Goal: Task Accomplishment & Management: Manage account settings

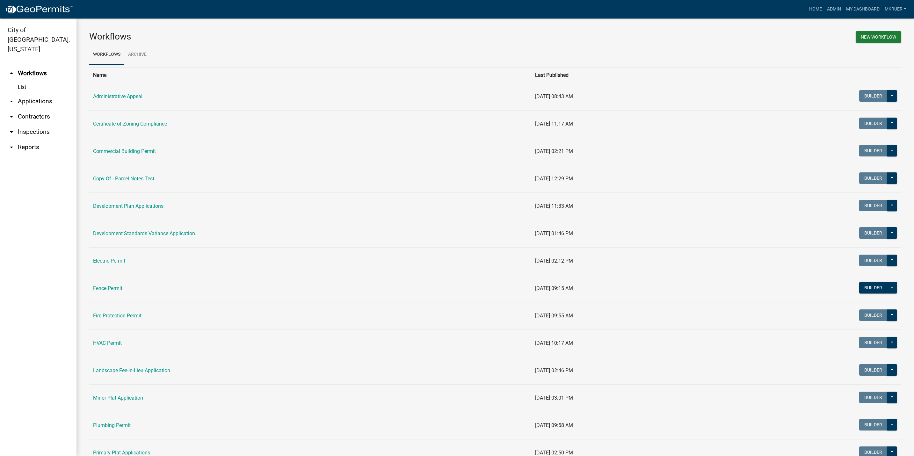
click at [31, 124] on link "arrow_drop_down Inspections" at bounding box center [38, 131] width 76 height 15
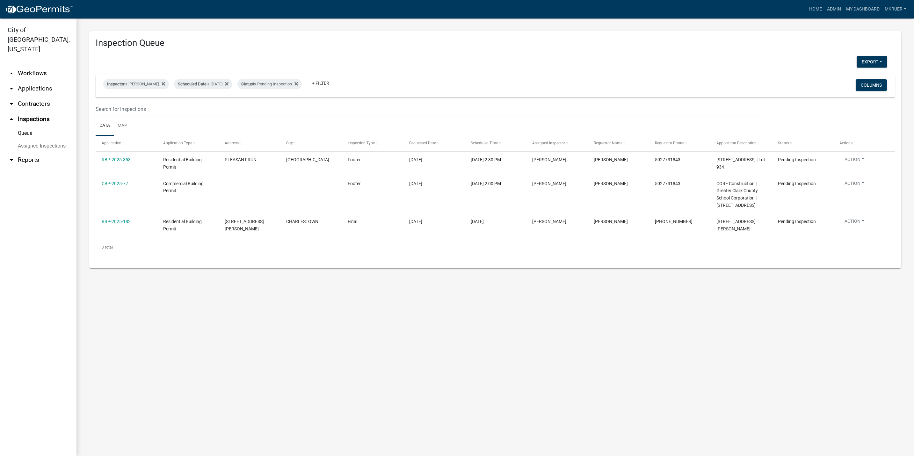
click at [31, 66] on link "arrow_drop_down Workflows" at bounding box center [38, 73] width 76 height 15
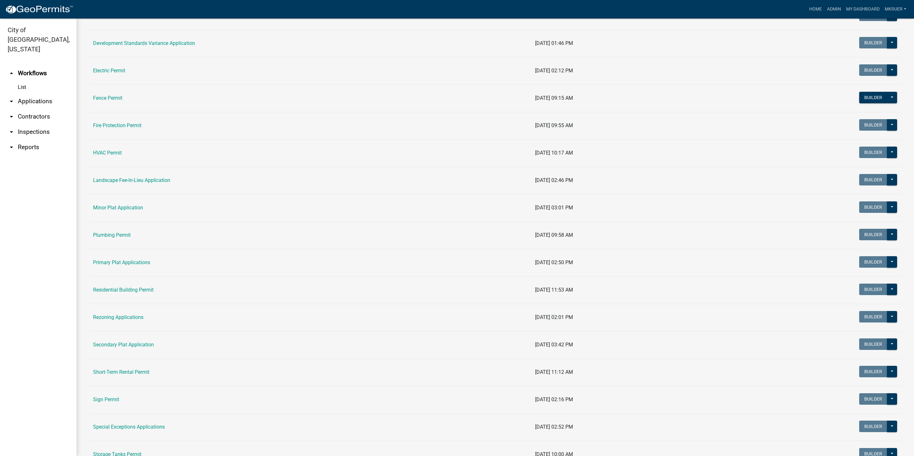
scroll to position [191, 0]
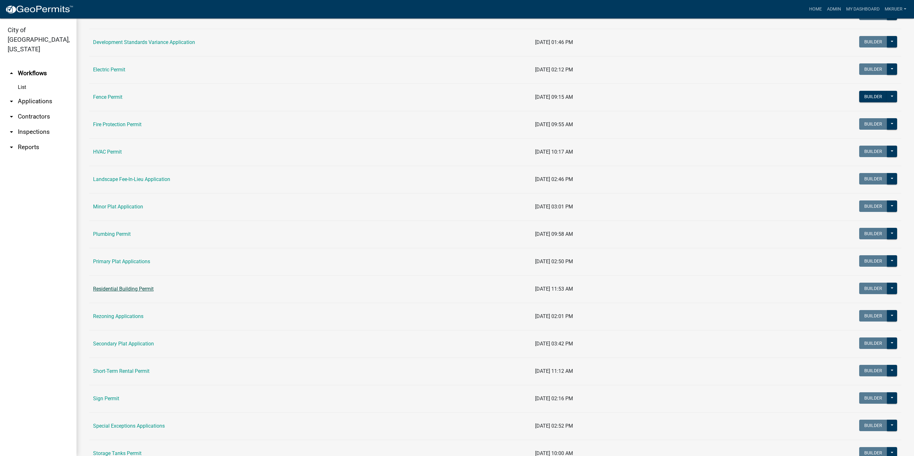
click at [118, 289] on link "Residential Building Permit" at bounding box center [123, 289] width 61 height 6
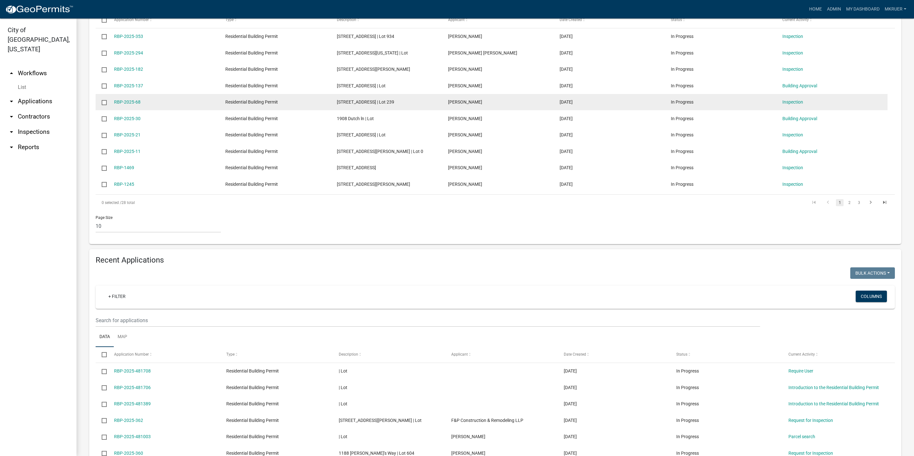
scroll to position [191, 0]
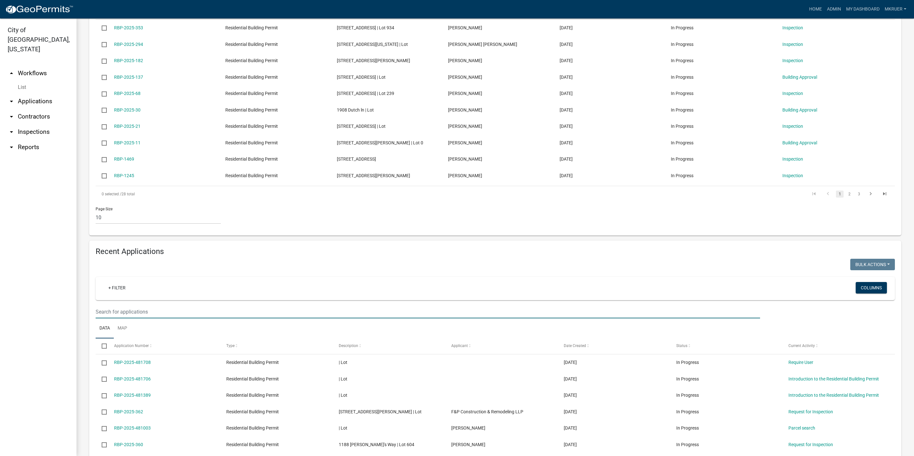
click at [120, 318] on input "text" at bounding box center [428, 311] width 664 height 13
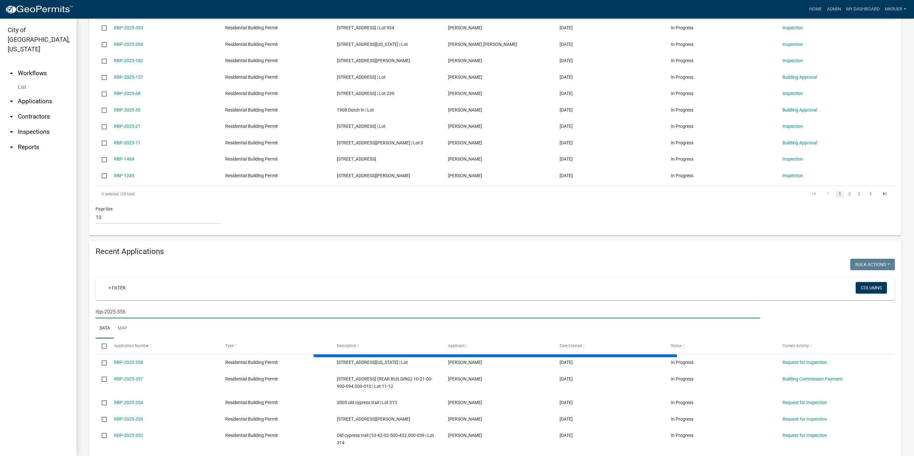
scroll to position [172, 0]
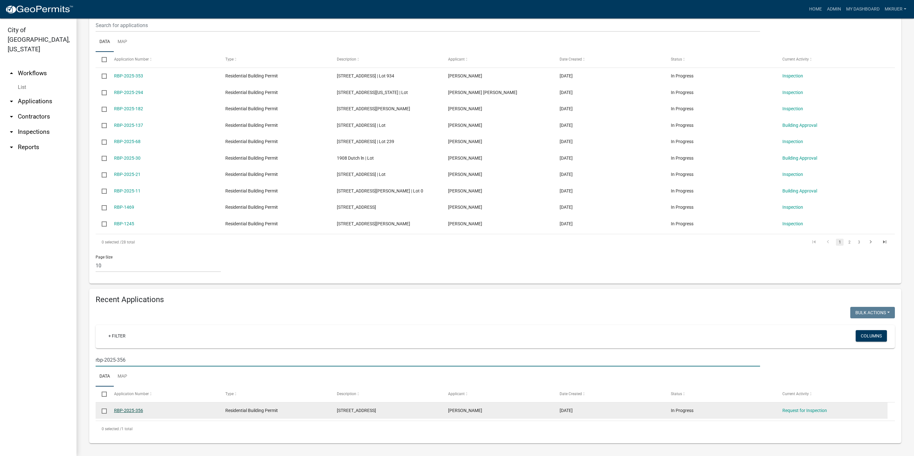
type input "rbp-2025-356"
click at [123, 409] on link "RBP-2025-356" at bounding box center [128, 410] width 29 height 5
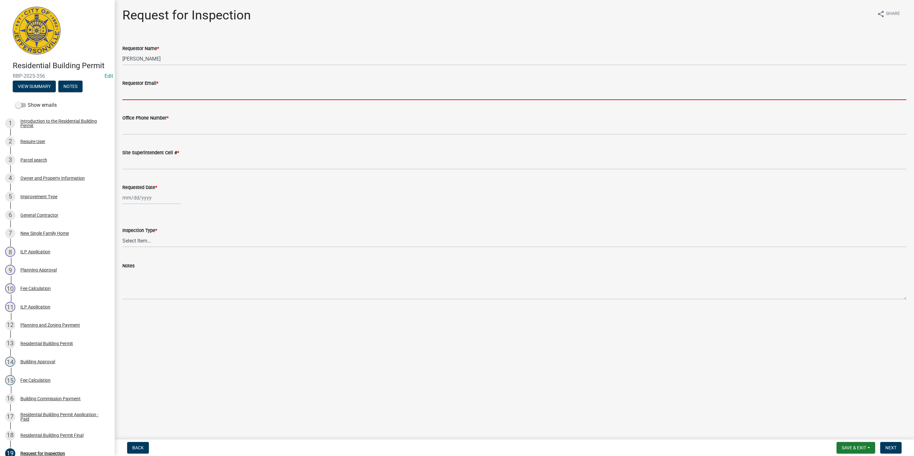
click at [145, 92] on input "Requestor Email *" at bounding box center [514, 93] width 784 height 13
type input "[EMAIL_ADDRESS][DOMAIN_NAME]"
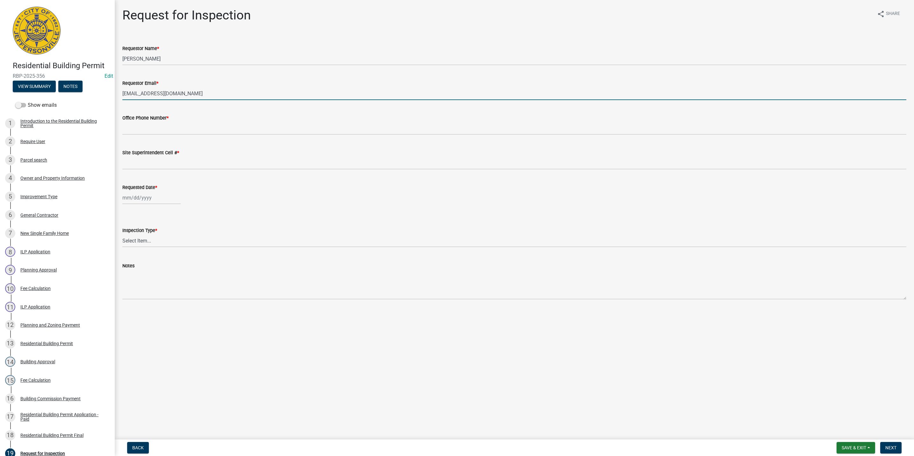
type input "5027731843"
type input "[DATE]"
select select "9"
select select "2025"
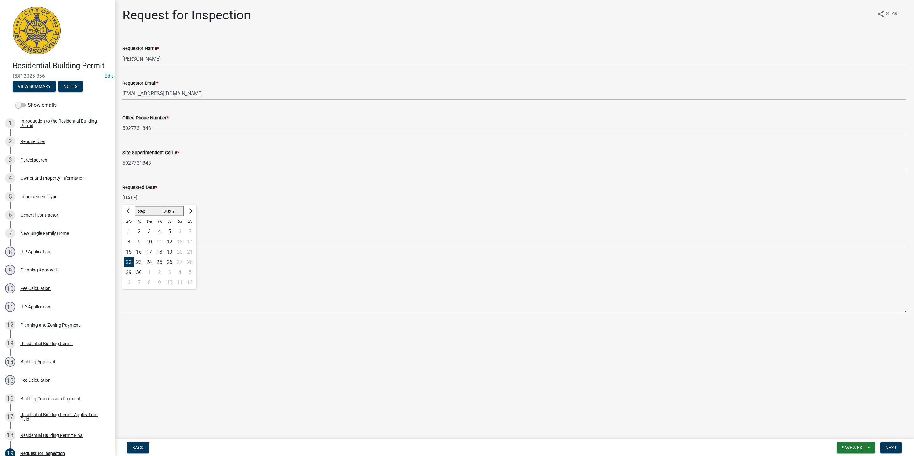
click at [127, 259] on div "22" at bounding box center [129, 262] width 10 height 10
click at [138, 238] on select "Select Item... Footer Foundation Framing Final" at bounding box center [514, 240] width 784 height 13
click at [122, 234] on select "Select Item... Footer Foundation Framing Final" at bounding box center [514, 240] width 784 height 13
select select "5905b6c6-73a3-4561-9a25-e231032c58c8"
click at [891, 448] on span "Next" at bounding box center [890, 447] width 11 height 5
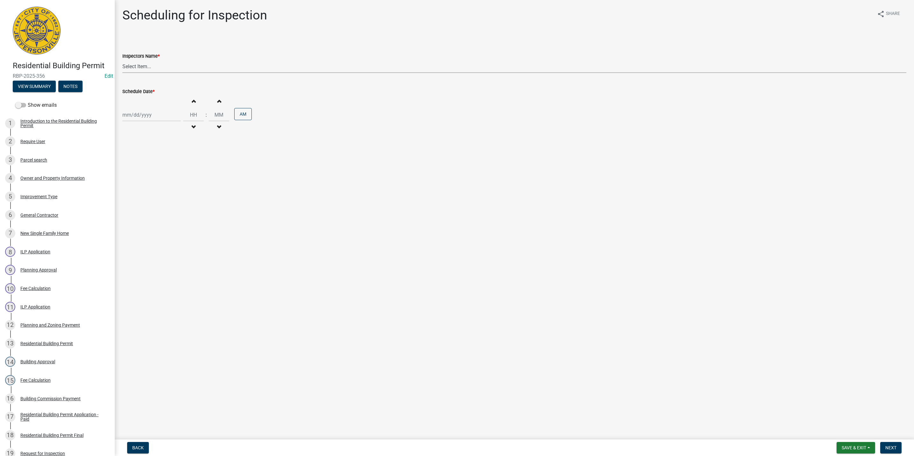
click at [144, 65] on select "Select Item... [PERSON_NAME] ([PERSON_NAME]) [PERSON_NAME] ([PERSON_NAME]) mkru…" at bounding box center [514, 66] width 784 height 13
select select "fdb3bcc6-ce93-4663-8a18-5c08884dd177"
click at [122, 60] on select "Select Item... [PERSON_NAME] ([PERSON_NAME]) [PERSON_NAME] ([PERSON_NAME]) mkru…" at bounding box center [514, 66] width 784 height 13
click at [138, 119] on div at bounding box center [151, 114] width 58 height 13
select select "9"
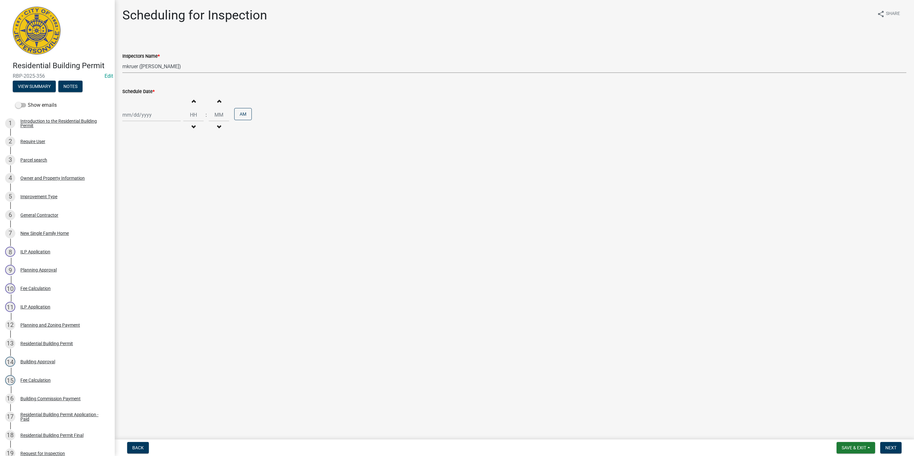
select select "2025"
click at [127, 178] on div "22" at bounding box center [129, 180] width 10 height 10
type input "[DATE]"
click at [192, 102] on span "button" at bounding box center [193, 100] width 3 height 5
type input "01"
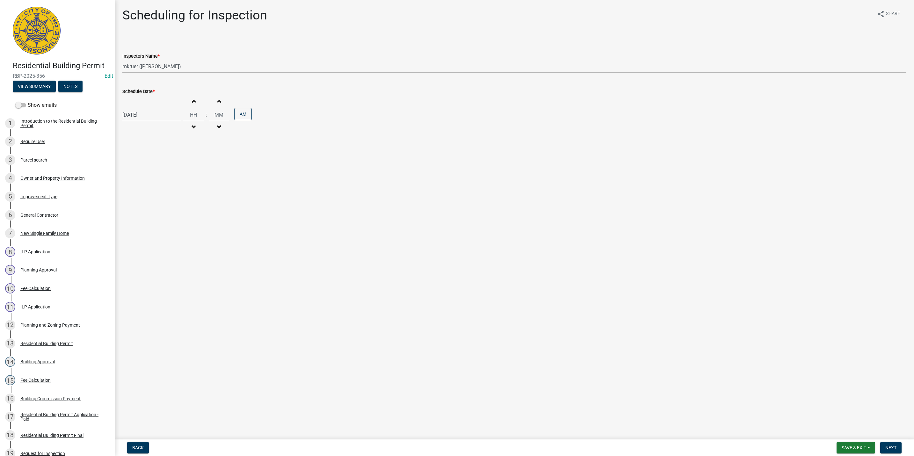
type input "00"
click at [192, 102] on span "button" at bounding box center [193, 100] width 3 height 5
type input "02"
click at [220, 113] on input "00" at bounding box center [219, 114] width 20 height 13
type input "0"
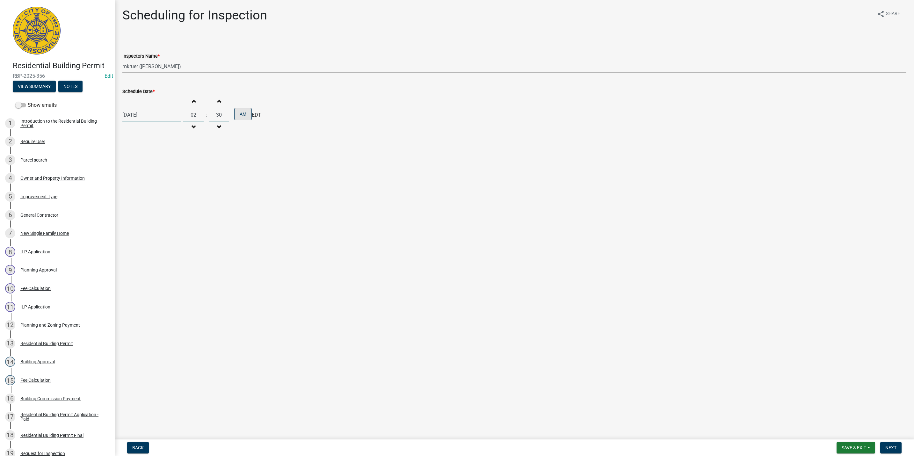
type input "30"
click at [236, 114] on button "AM" at bounding box center [243, 114] width 18 height 12
click at [893, 446] on span "Next" at bounding box center [890, 447] width 11 height 5
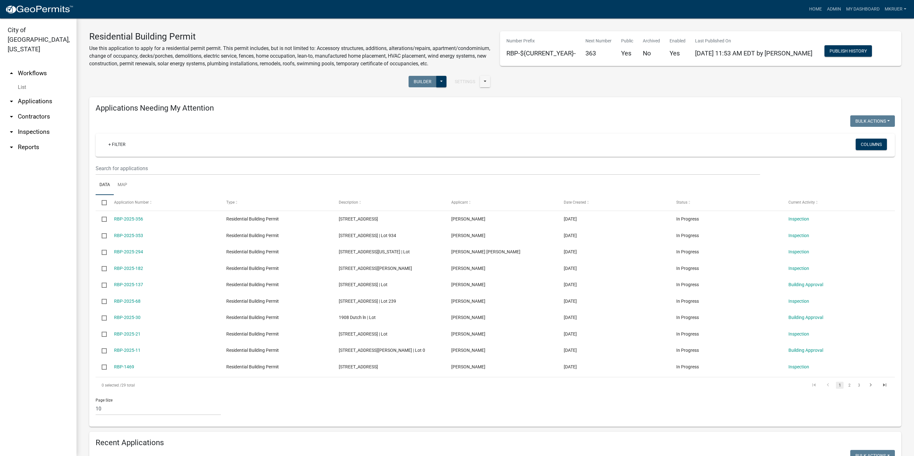
click at [30, 124] on link "arrow_drop_down Inspections" at bounding box center [38, 131] width 76 height 15
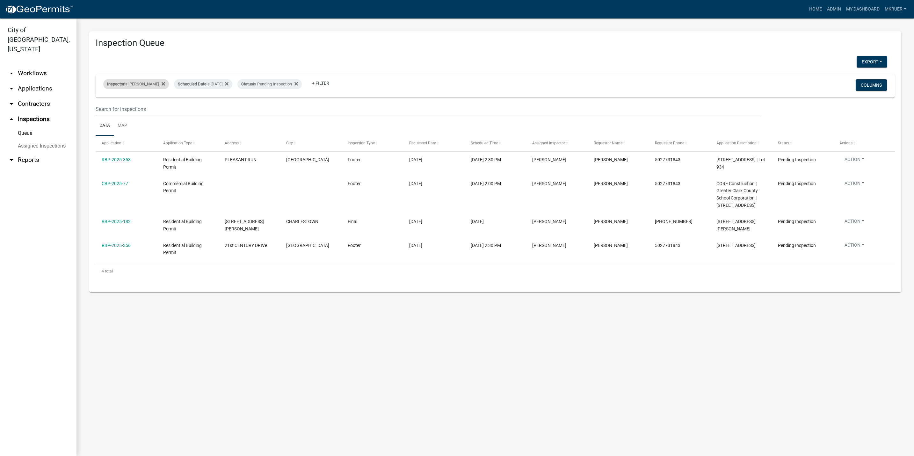
click at [133, 83] on div "Inspector is [PERSON_NAME]" at bounding box center [136, 84] width 66 height 10
click at [122, 116] on select "Select an option None [PERSON_NAME] [PERSON_NAME] [PERSON_NAME] [PERSON_NAME] […" at bounding box center [131, 114] width 64 height 13
select select "7b0b9f25-f402-4148-9522-9b9b34b3e885"
click at [101, 108] on select "Select an option None [PERSON_NAME] [PERSON_NAME] [PERSON_NAME] [PERSON_NAME] […" at bounding box center [131, 114] width 64 height 13
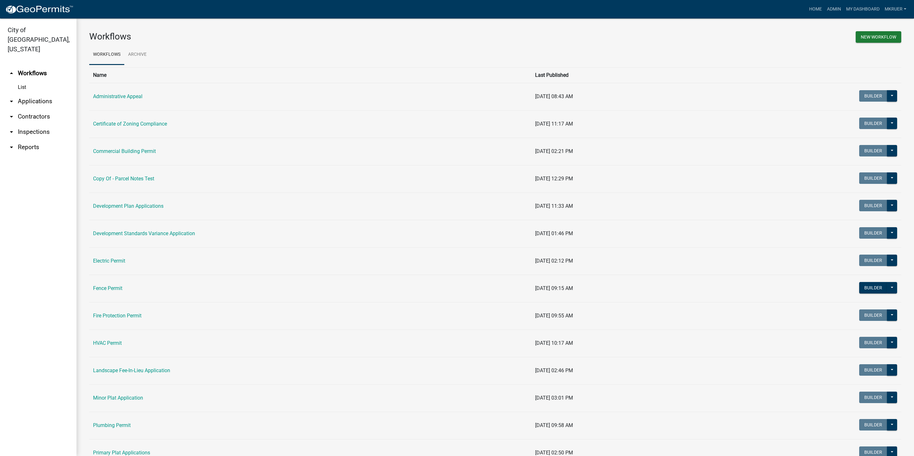
click at [24, 124] on link "arrow_drop_down Inspections" at bounding box center [38, 131] width 76 height 15
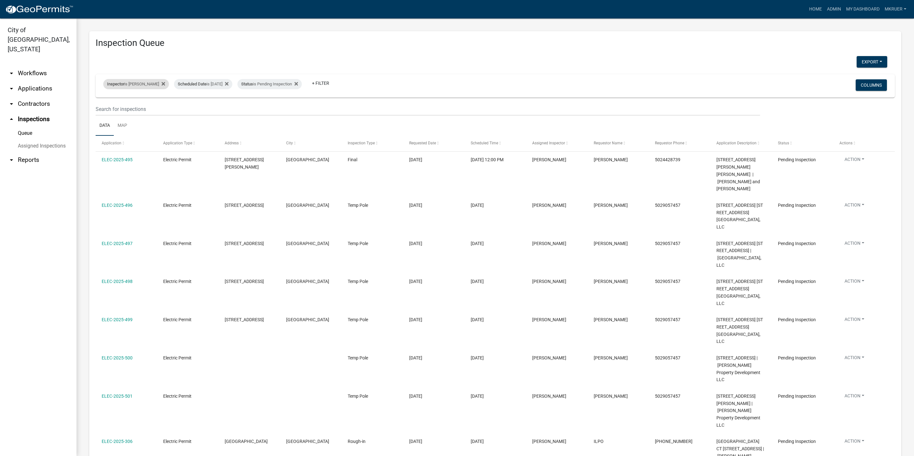
click at [143, 85] on div "Inspector is larry wallace" at bounding box center [136, 84] width 66 height 10
click at [115, 115] on select "Select an option None Shawn Jeremy Ramsey Mary Frey Chad Reischl Mike Kruer Har…" at bounding box center [133, 114] width 64 height 13
click at [101, 108] on select "Select an option None [PERSON_NAME] [PERSON_NAME] [PERSON_NAME] [PERSON_NAME] […" at bounding box center [133, 114] width 64 height 13
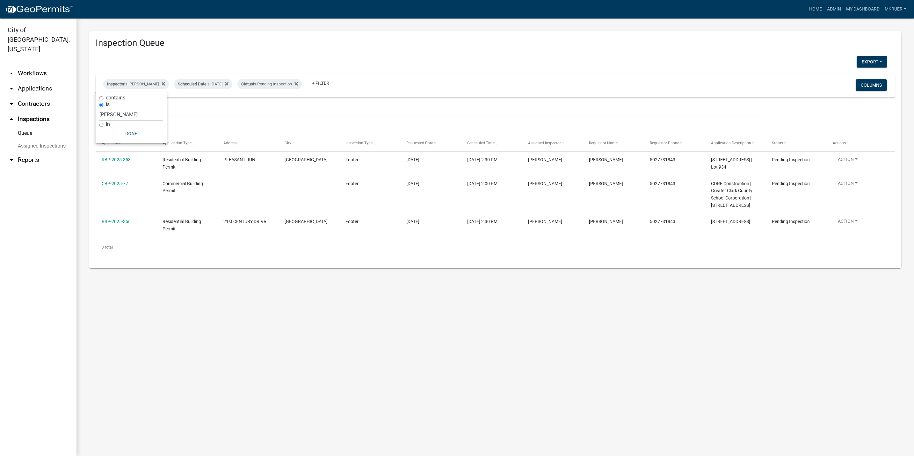
click at [117, 115] on select "Select an option None [PERSON_NAME] [PERSON_NAME] [PERSON_NAME] [PERSON_NAME] […" at bounding box center [131, 114] width 64 height 13
click at [104, 108] on select "Select an option None [PERSON_NAME] [PERSON_NAME] [PERSON_NAME] [PERSON_NAME] […" at bounding box center [131, 114] width 64 height 13
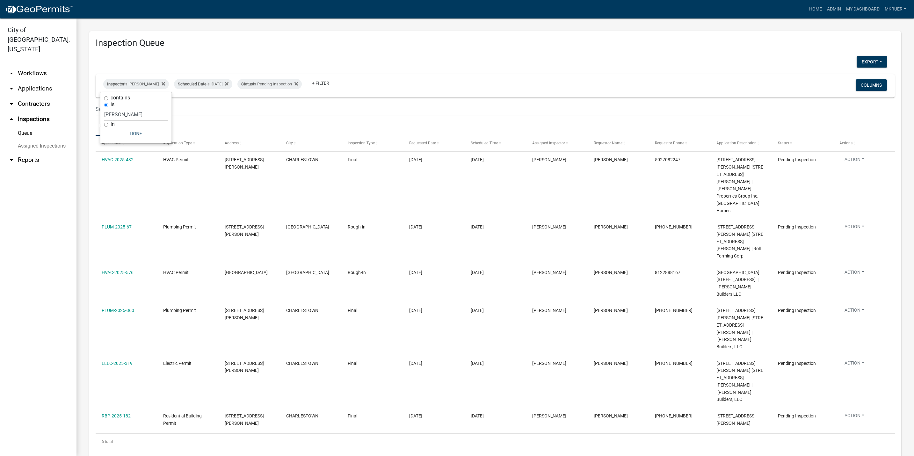
click at [134, 116] on select "Select an option None [PERSON_NAME] [PERSON_NAME] [PERSON_NAME] [PERSON_NAME] […" at bounding box center [136, 114] width 64 height 13
select select "7b0b9f25-f402-4148-9522-9b9b34b3e885"
click at [104, 108] on select "Select an option None [PERSON_NAME] [PERSON_NAME] [PERSON_NAME] [PERSON_NAME] […" at bounding box center [136, 114] width 64 height 13
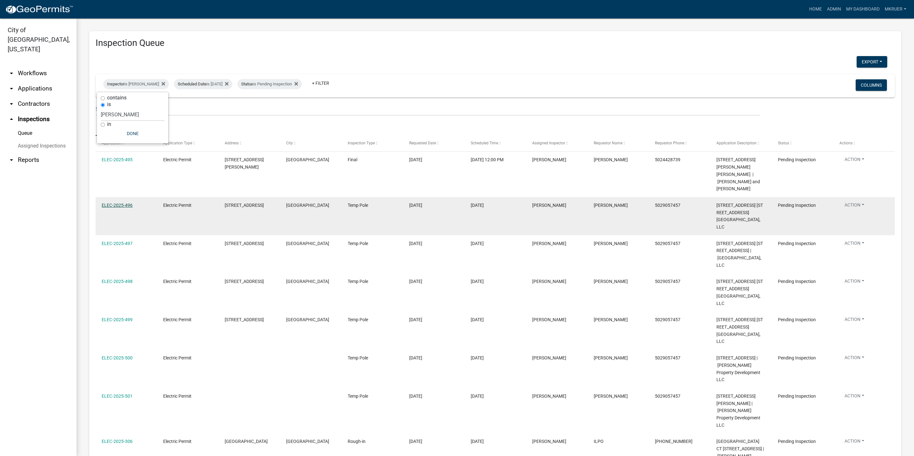
click at [120, 203] on link "ELEC-2025-496" at bounding box center [117, 205] width 31 height 5
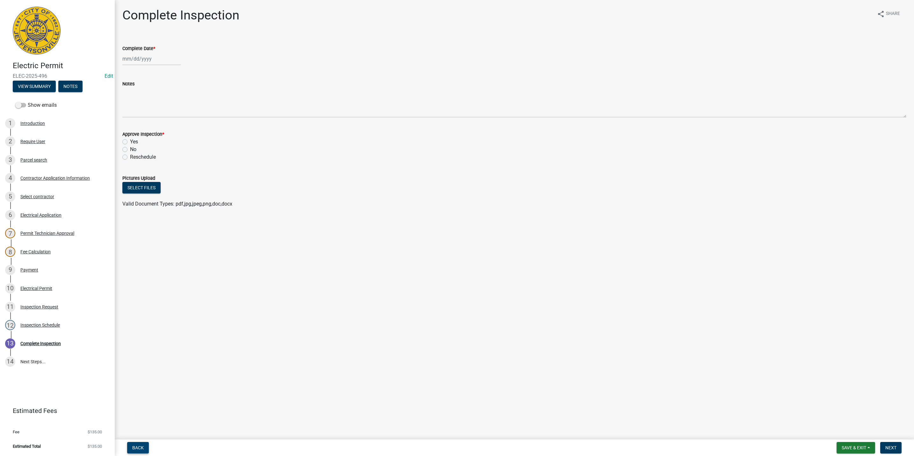
click at [138, 449] on span "Back" at bounding box center [137, 447] width 11 height 5
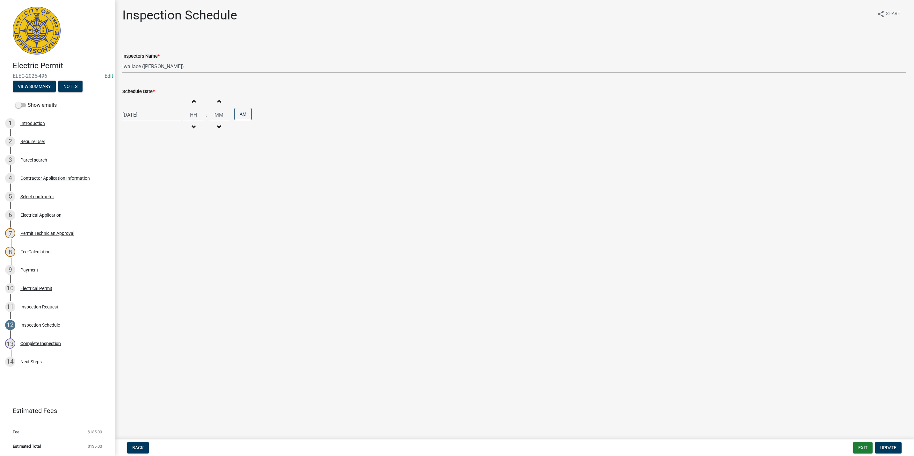
click at [151, 67] on select "Select Item... [PERSON_NAME] ([PERSON_NAME]) [PERSON_NAME] ([PERSON_NAME]) mkru…" at bounding box center [514, 66] width 784 height 13
select select "fdb3bcc6-ce93-4663-8a18-5c08884dd177"
click at [122, 60] on select "Select Item... [PERSON_NAME] ([PERSON_NAME]) [PERSON_NAME] ([PERSON_NAME]) mkru…" at bounding box center [514, 66] width 784 height 13
click at [886, 446] on span "Update" at bounding box center [888, 447] width 16 height 5
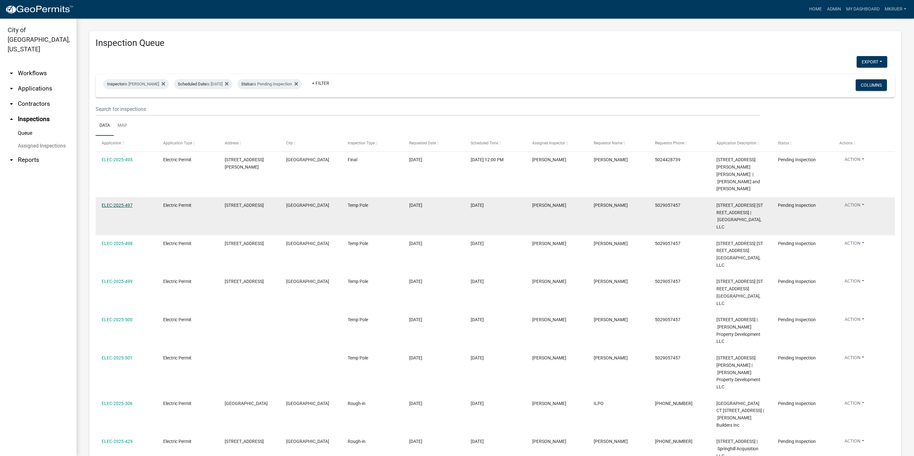
click at [116, 203] on link "ELEC-2025-497" at bounding box center [117, 205] width 31 height 5
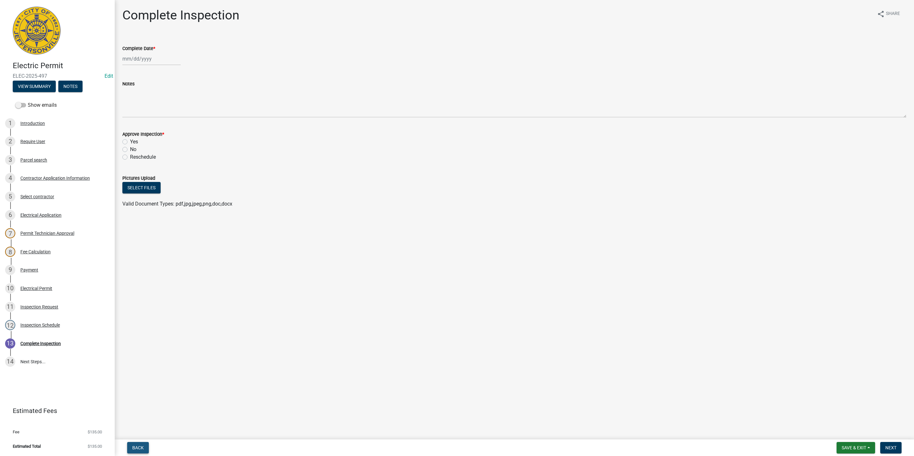
click at [137, 448] on span "Back" at bounding box center [137, 447] width 11 height 5
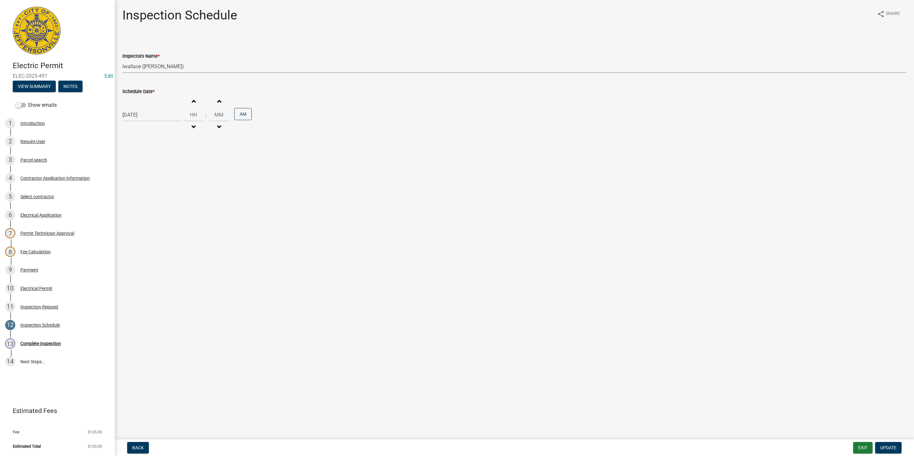
click at [142, 65] on select "Select Item... [PERSON_NAME] ([PERSON_NAME]) [PERSON_NAME] ([PERSON_NAME]) mkru…" at bounding box center [514, 66] width 784 height 13
select select "fdb3bcc6-ce93-4663-8a18-5c08884dd177"
click at [122, 60] on select "Select Item... [PERSON_NAME] ([PERSON_NAME]) [PERSON_NAME] ([PERSON_NAME]) mkru…" at bounding box center [514, 66] width 784 height 13
click at [886, 447] on span "Update" at bounding box center [888, 447] width 16 height 5
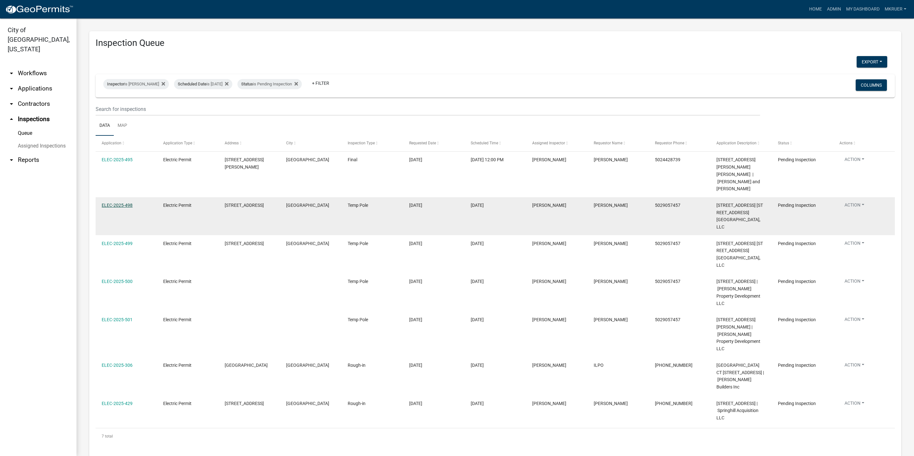
click at [115, 203] on link "ELEC-2025-498" at bounding box center [117, 205] width 31 height 5
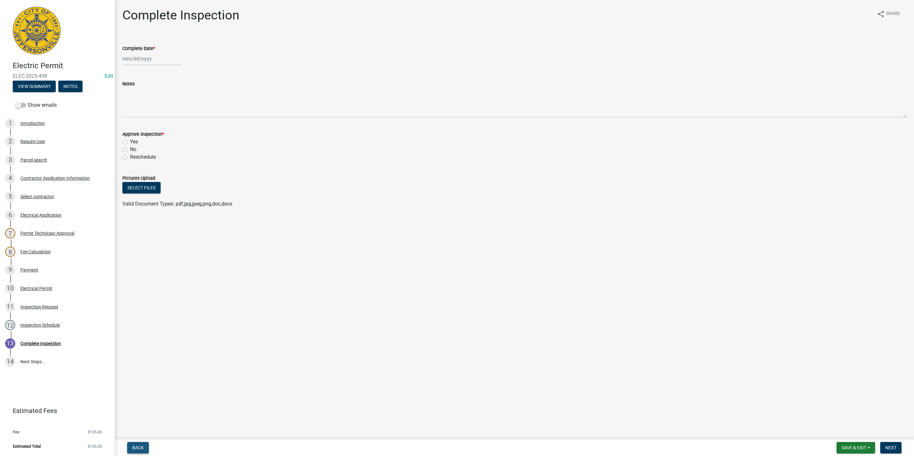
click at [135, 447] on span "Back" at bounding box center [137, 447] width 11 height 5
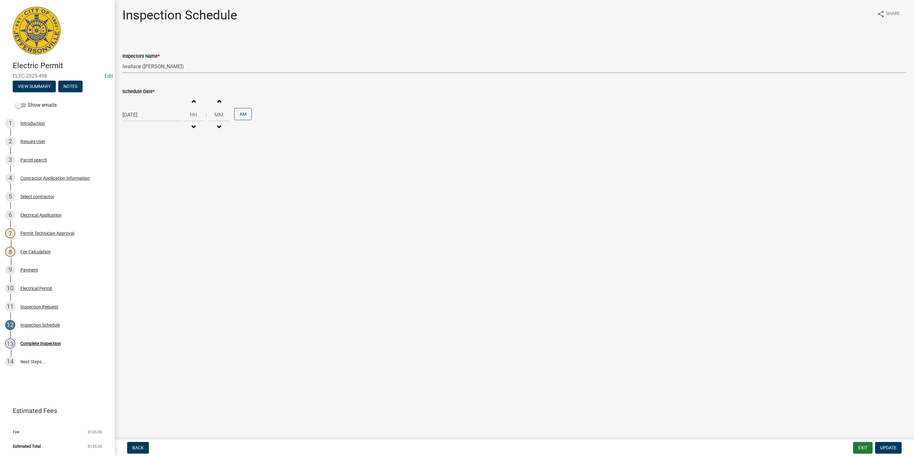
click at [137, 65] on select "Select Item... [PERSON_NAME] ([PERSON_NAME]) [PERSON_NAME] ([PERSON_NAME]) mkru…" at bounding box center [514, 66] width 784 height 13
select select "fdb3bcc6-ce93-4663-8a18-5c08884dd177"
click at [122, 60] on select "Select Item... [PERSON_NAME] ([PERSON_NAME]) [PERSON_NAME] ([PERSON_NAME]) mkru…" at bounding box center [514, 66] width 784 height 13
click at [887, 448] on span "Update" at bounding box center [888, 447] width 16 height 5
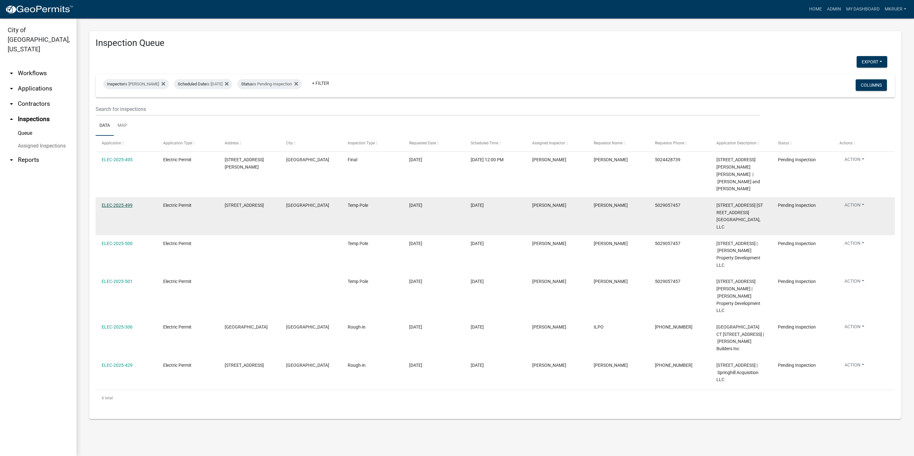
click at [114, 203] on link "ELEC-2025-499" at bounding box center [117, 205] width 31 height 5
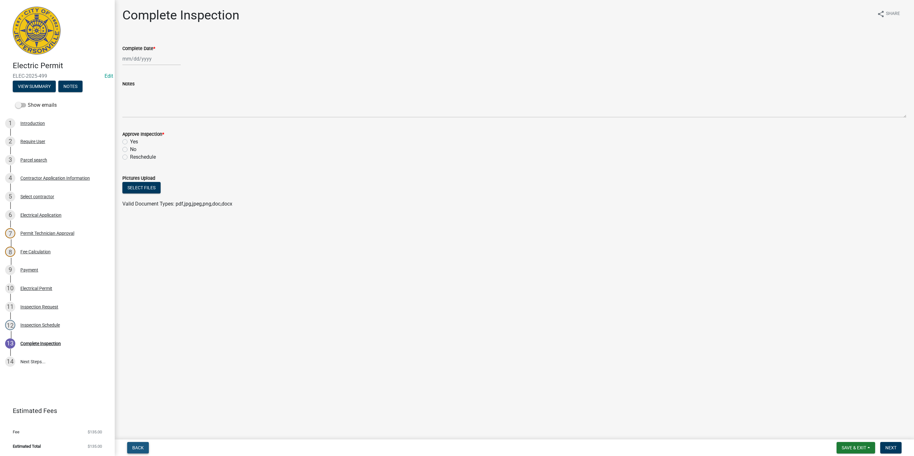
click at [137, 448] on span "Back" at bounding box center [137, 447] width 11 height 5
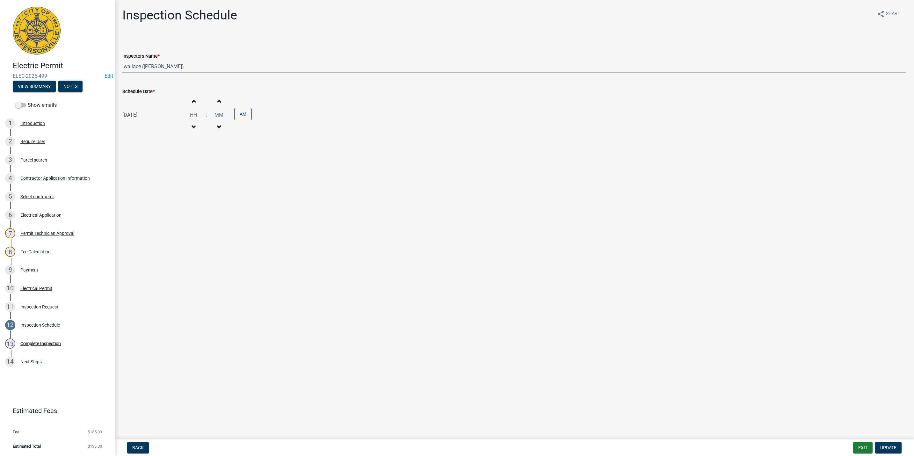
click at [148, 65] on select "Select Item... [PERSON_NAME] ([PERSON_NAME]) [PERSON_NAME] ([PERSON_NAME]) mkru…" at bounding box center [514, 66] width 784 height 13
select select "fdb3bcc6-ce93-4663-8a18-5c08884dd177"
click at [122, 60] on select "Select Item... [PERSON_NAME] ([PERSON_NAME]) [PERSON_NAME] ([PERSON_NAME]) mkru…" at bounding box center [514, 66] width 784 height 13
click at [889, 448] on span "Update" at bounding box center [888, 447] width 16 height 5
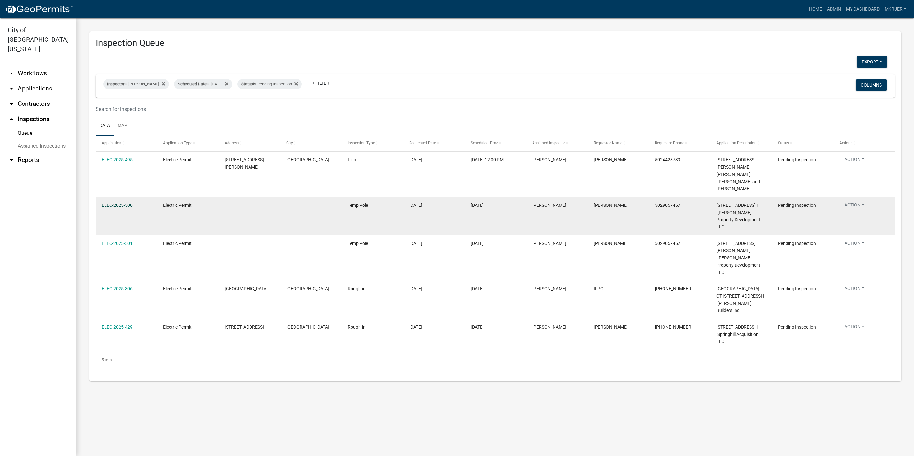
click at [119, 203] on link "ELEC-2025-500" at bounding box center [117, 205] width 31 height 5
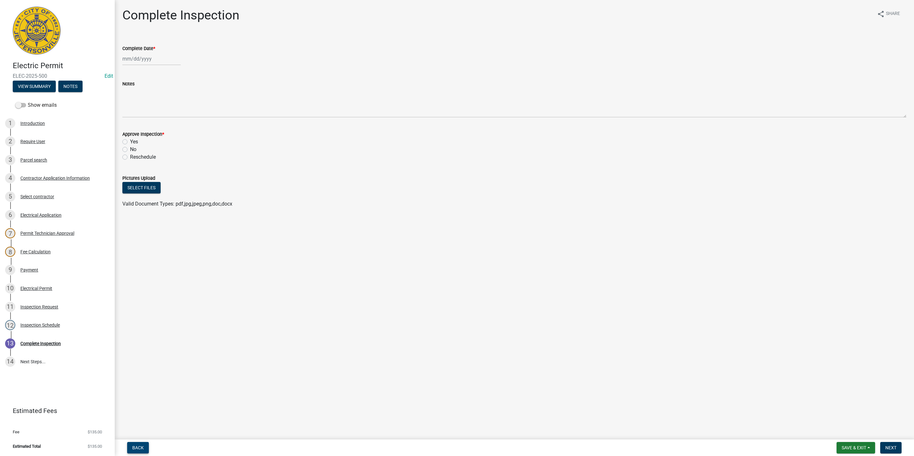
click at [140, 450] on button "Back" at bounding box center [138, 447] width 22 height 11
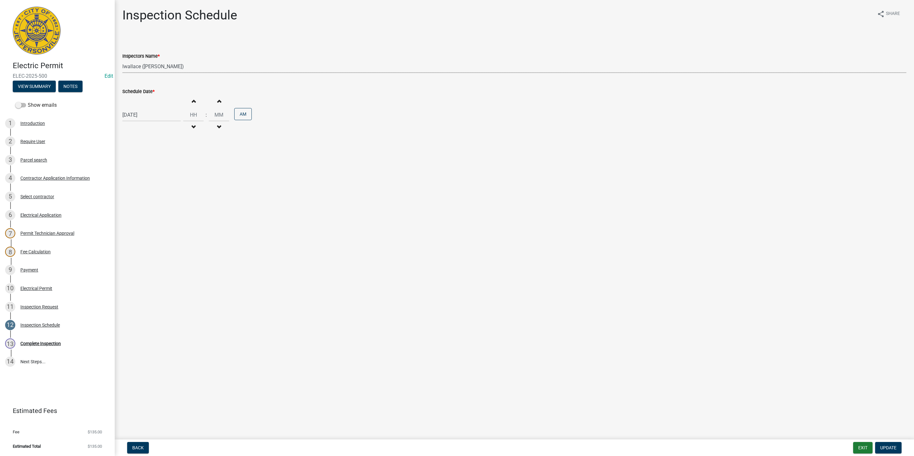
click at [134, 65] on select "Select Item... [PERSON_NAME] ([PERSON_NAME]) [PERSON_NAME] ([PERSON_NAME]) mkru…" at bounding box center [514, 66] width 784 height 13
select select "fdb3bcc6-ce93-4663-8a18-5c08884dd177"
click at [122, 60] on select "Select Item... [PERSON_NAME] ([PERSON_NAME]) [PERSON_NAME] ([PERSON_NAME]) mkru…" at bounding box center [514, 66] width 784 height 13
click at [890, 447] on span "Update" at bounding box center [888, 447] width 16 height 5
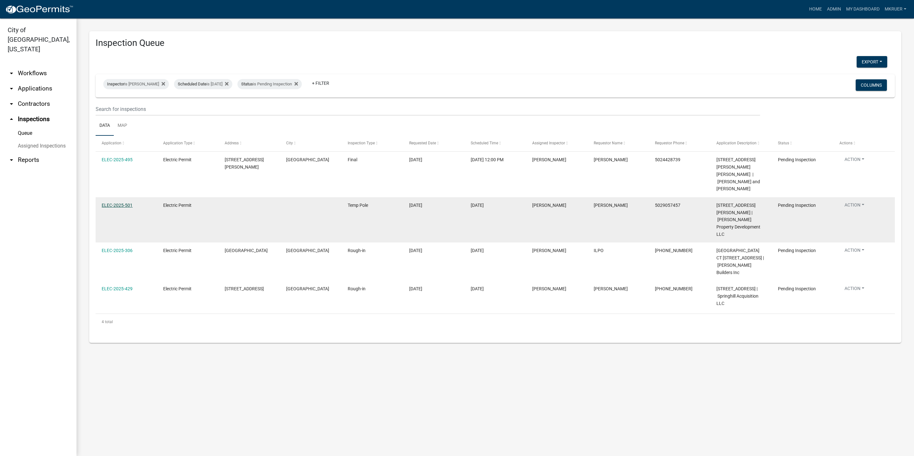
click at [113, 203] on link "ELEC-2025-501" at bounding box center [117, 205] width 31 height 5
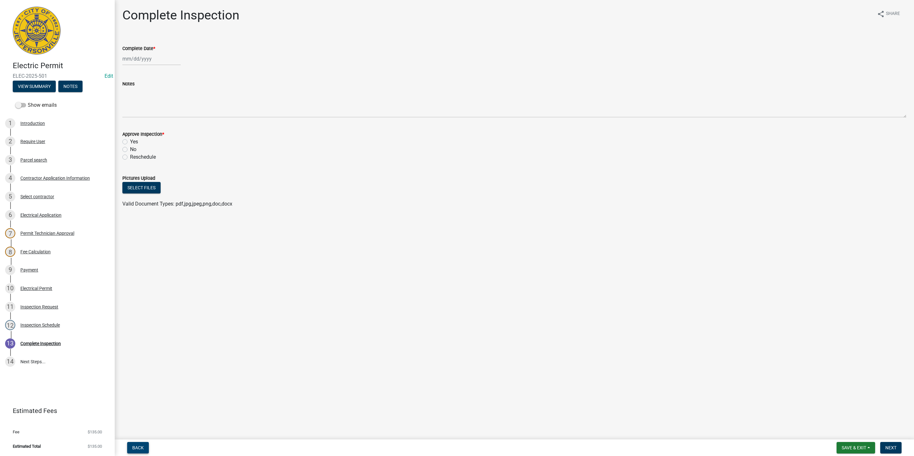
click at [138, 448] on span "Back" at bounding box center [137, 447] width 11 height 5
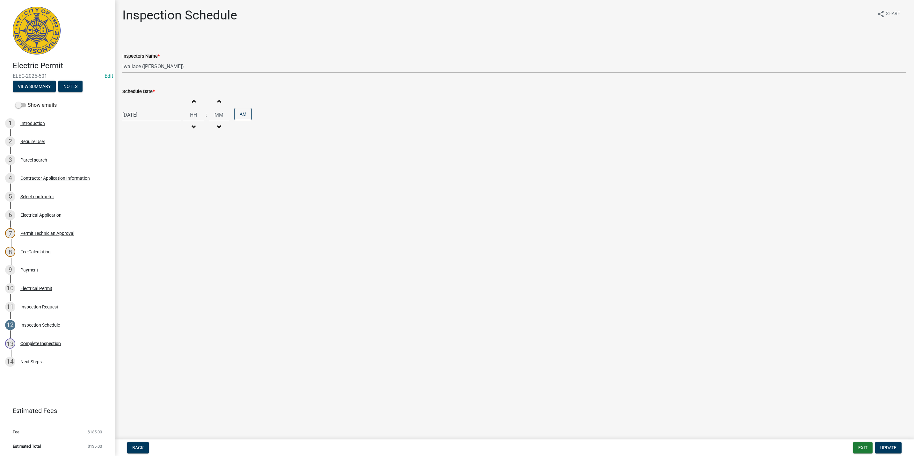
click at [145, 66] on select "Select Item... [PERSON_NAME] ([PERSON_NAME]) [PERSON_NAME] ([PERSON_NAME]) mkru…" at bounding box center [514, 66] width 784 height 13
select select "fdb3bcc6-ce93-4663-8a18-5c08884dd177"
click at [122, 60] on select "Select Item... [PERSON_NAME] ([PERSON_NAME]) [PERSON_NAME] ([PERSON_NAME]) mkru…" at bounding box center [514, 66] width 784 height 13
click at [887, 447] on span "Update" at bounding box center [888, 447] width 16 height 5
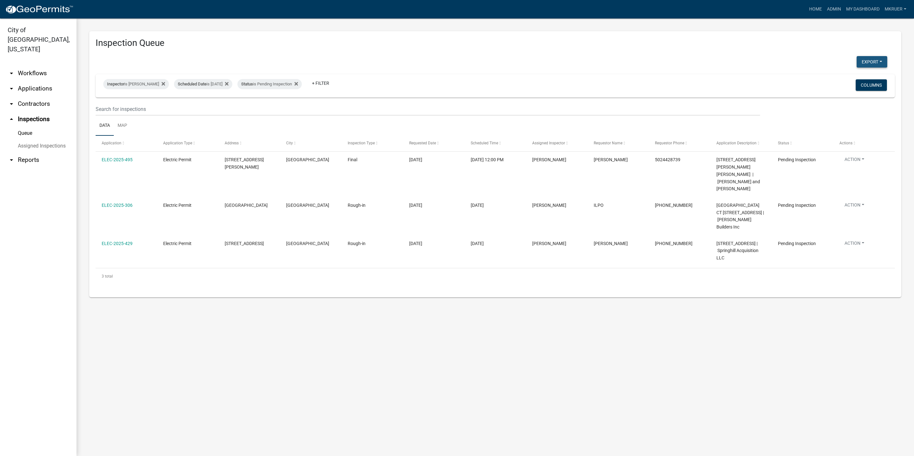
click at [869, 60] on button "Export" at bounding box center [872, 61] width 31 height 11
click at [854, 80] on button "Excel Format (.xlsx)" at bounding box center [858, 77] width 60 height 15
click at [306, 46] on h3 "Inspection Queue" at bounding box center [495, 43] width 799 height 11
click at [129, 83] on div "Inspector is larry wallace" at bounding box center [136, 84] width 66 height 10
click at [116, 115] on select "Select an option None [PERSON_NAME] [PERSON_NAME] [PERSON_NAME] [PERSON_NAME] […" at bounding box center [133, 114] width 64 height 13
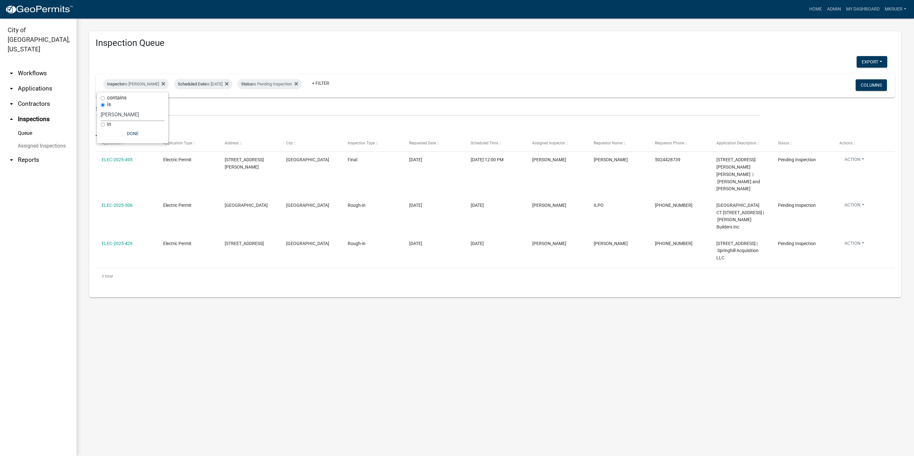
select select "fdb3bcc6-ce93-4663-8a18-5c08884dd177"
click at [101, 108] on select "Select an option None [PERSON_NAME] [PERSON_NAME] [PERSON_NAME] [PERSON_NAME] […" at bounding box center [133, 114] width 64 height 13
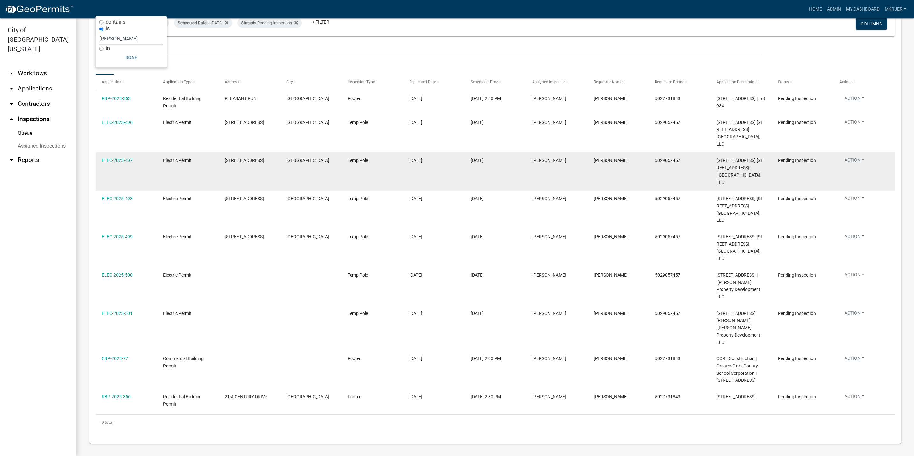
scroll to position [76, 0]
